Goal: Navigation & Orientation: Find specific page/section

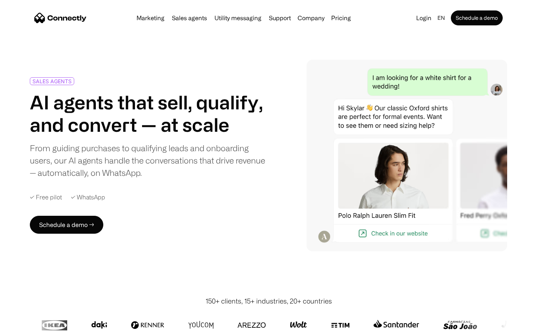
scroll to position [2078, 0]
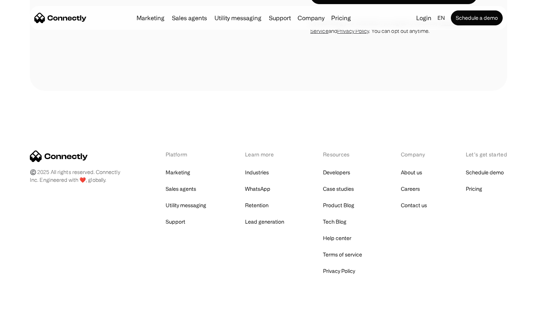
scroll to position [2656, 0]
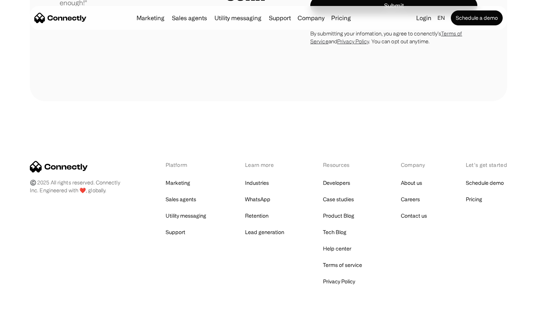
scroll to position [2114, 0]
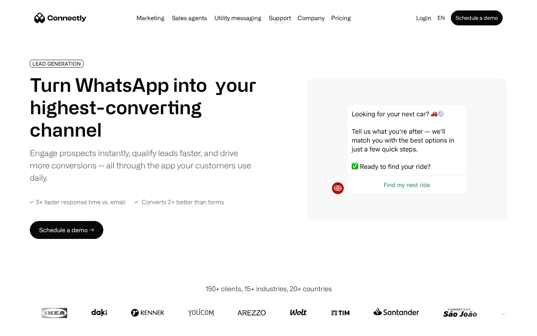
scroll to position [2512, 0]
